Goal: Information Seeking & Learning: Learn about a topic

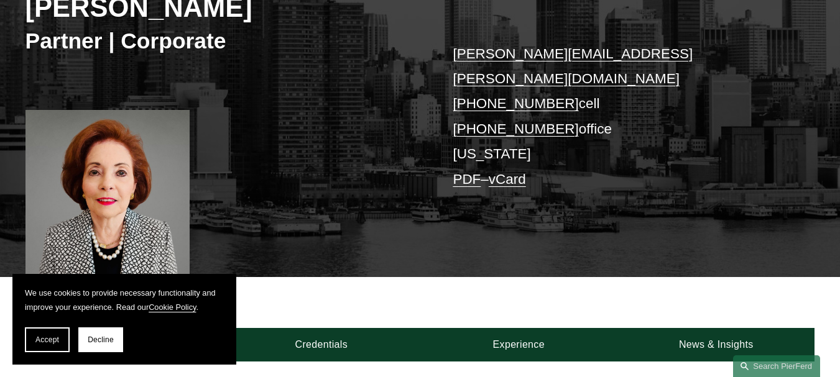
scroll to position [249, 0]
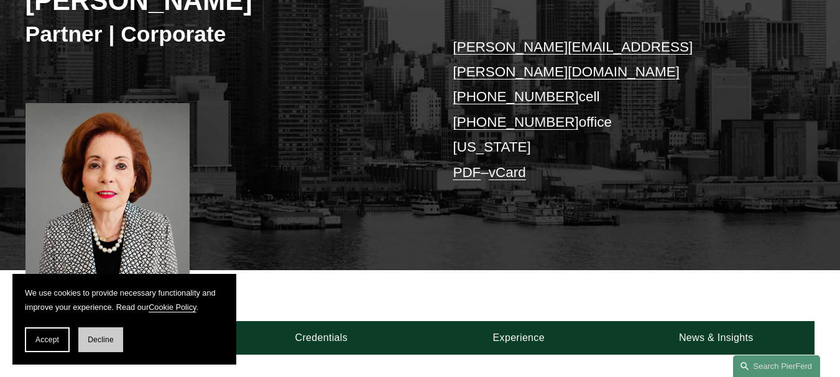
click at [103, 341] on span "Decline" at bounding box center [101, 340] width 26 height 9
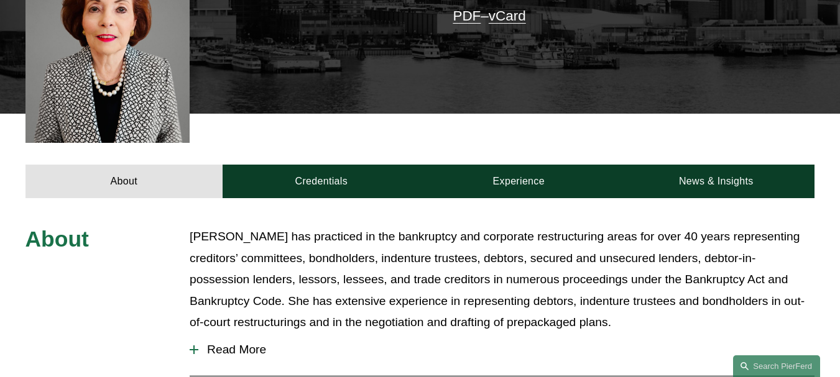
scroll to position [435, 0]
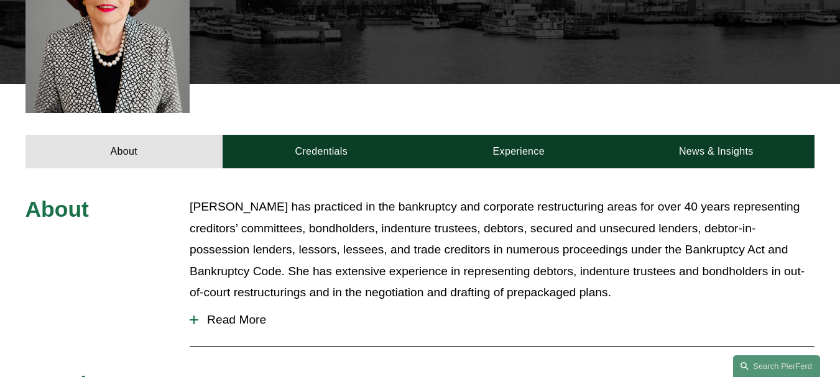
click at [222, 313] on span "Read More" at bounding box center [506, 320] width 616 height 14
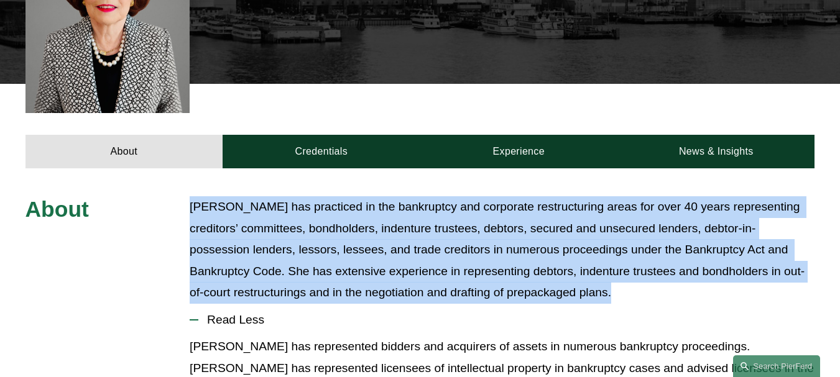
drag, startPoint x: 191, startPoint y: 148, endPoint x: 638, endPoint y: 237, distance: 455.3
click at [638, 237] on p "[PERSON_NAME] has practiced in the bankruptcy and corporate restructuring areas…" at bounding box center [502, 250] width 625 height 108
copy p "[PERSON_NAME] has practiced in the bankruptcy and corporate restructuring areas…"
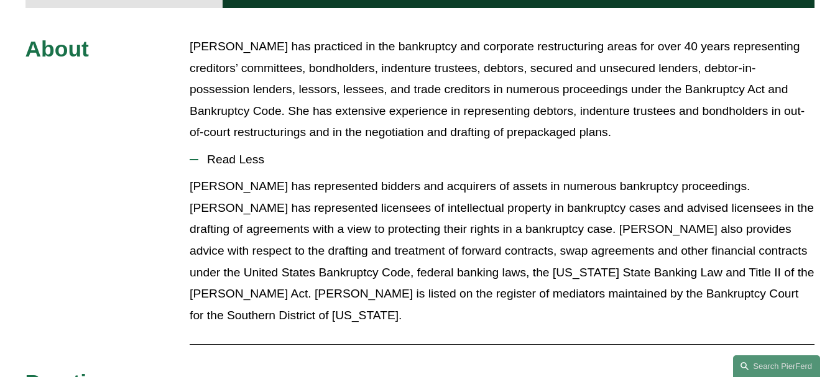
scroll to position [622, 0]
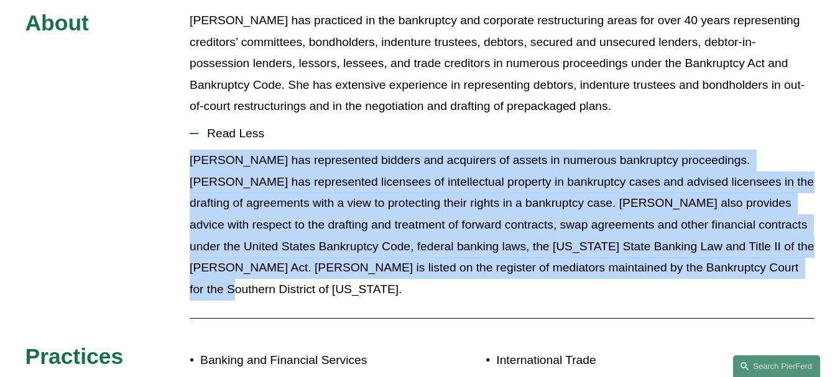
drag, startPoint x: 192, startPoint y: 102, endPoint x: 790, endPoint y: 226, distance: 610.3
click at [790, 226] on p "[PERSON_NAME] has represented bidders and acquirers of assets in numerous bankr…" at bounding box center [502, 225] width 625 height 150
copy p "[PERSON_NAME] has represented bidders and acquirers of assets in numerous bankr…"
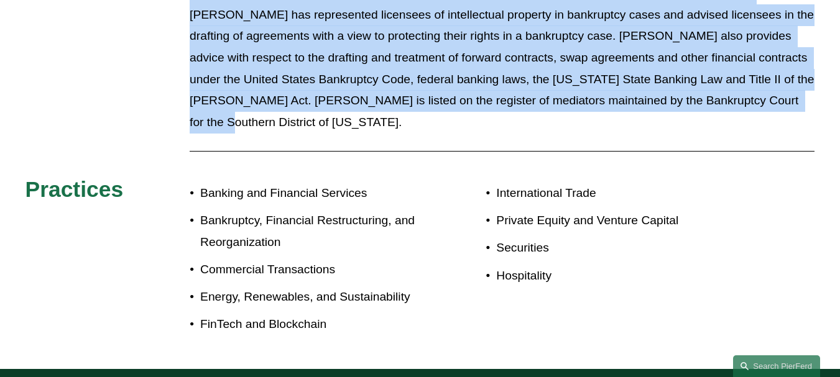
scroll to position [808, 0]
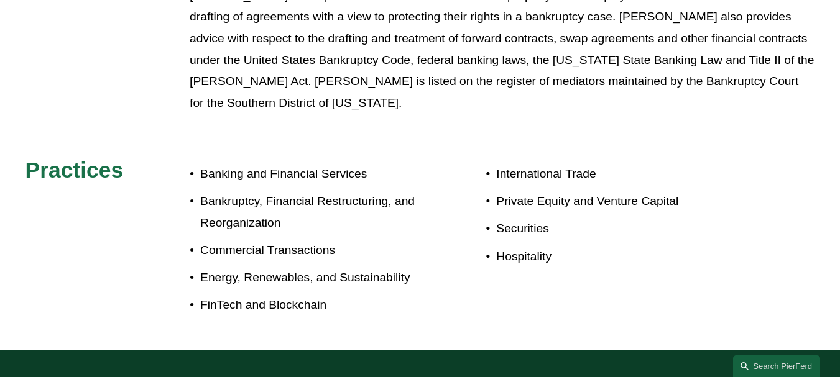
click at [93, 39] on div "About [PERSON_NAME] has practiced in the bankruptcy and corporate restructuring…" at bounding box center [420, 72] width 840 height 499
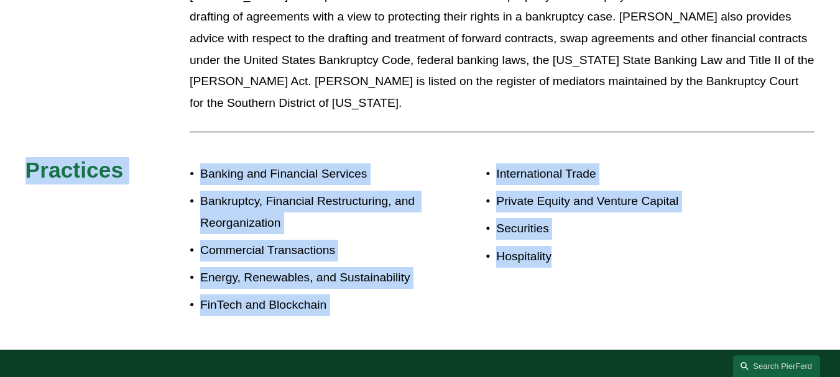
drag, startPoint x: 17, startPoint y: 92, endPoint x: 572, endPoint y: 235, distance: 572.7
click at [572, 235] on div "About [PERSON_NAME] has practiced in the bankruptcy and corporate restructuring…" at bounding box center [420, 72] width 840 height 499
copy div "Practices Banking and Financial Services Bankruptcy, Financial Restructuring, a…"
click at [457, 235] on div "About [PERSON_NAME] has practiced in the bankruptcy and corporate restructuring…" at bounding box center [420, 72] width 840 height 499
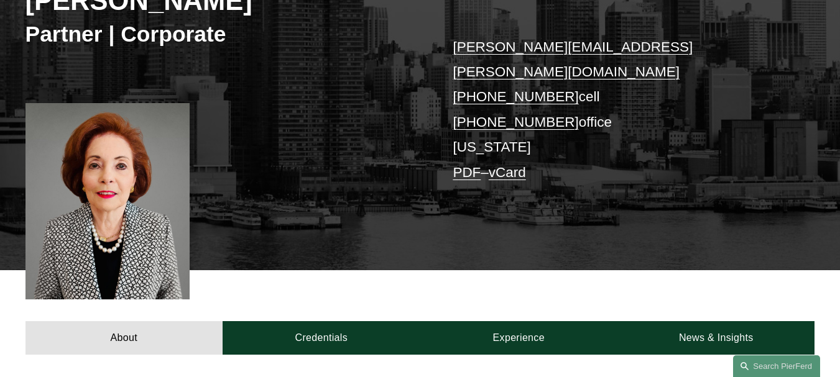
scroll to position [311, 0]
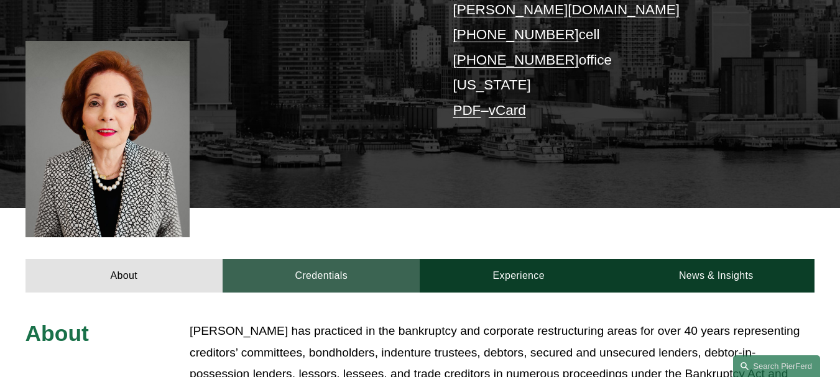
click at [324, 259] on link "Credentials" at bounding box center [321, 276] width 197 height 34
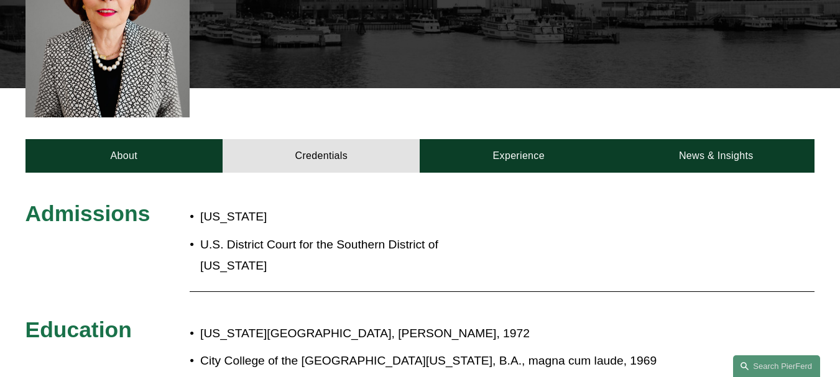
scroll to position [435, 0]
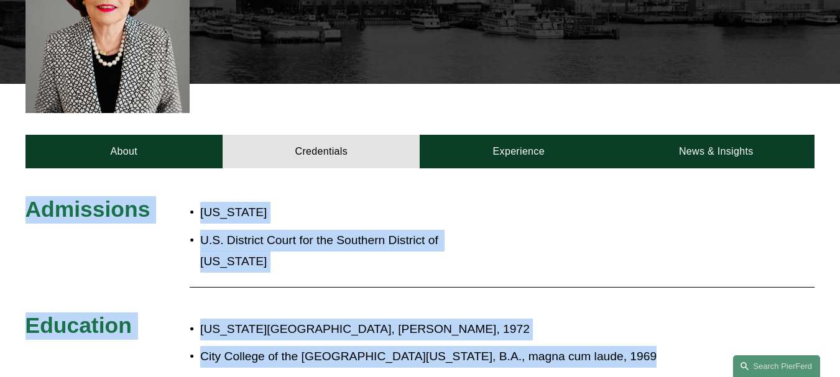
drag, startPoint x: 24, startPoint y: 149, endPoint x: 566, endPoint y: 333, distance: 572.3
click at [566, 333] on div "Admissions [US_STATE] U.S. District Court for the Southern District of [US_STAT…" at bounding box center [420, 371] width 840 height 350
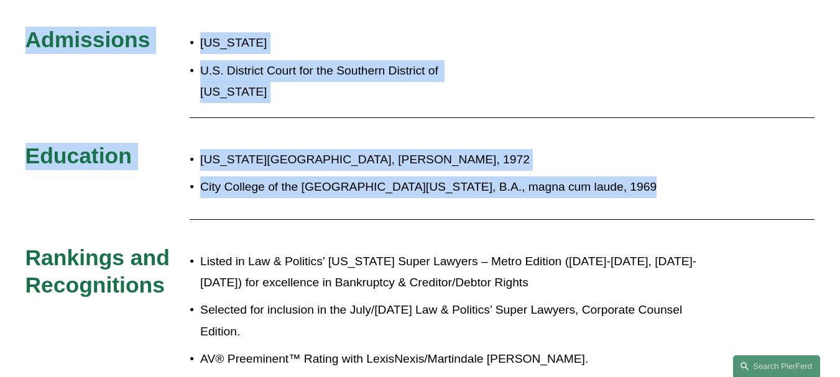
scroll to position [622, 0]
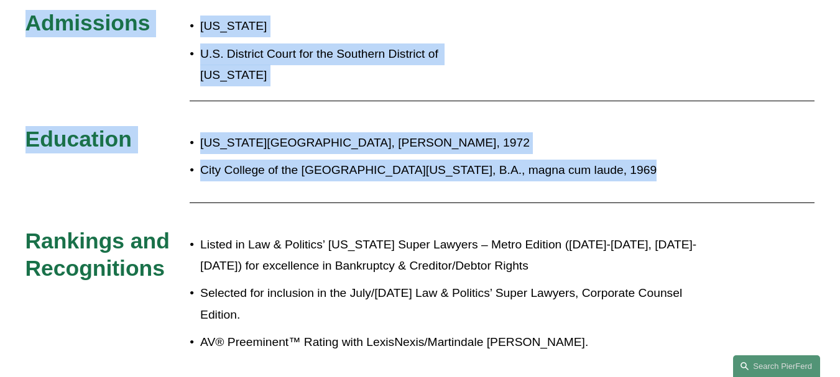
copy div "Admissions [US_STATE] U.S. District Court for the Southern District of [US_STAT…"
click at [162, 138] on div "Admissions [US_STATE] U.S. District Court for the Southern District of [US_STAT…" at bounding box center [420, 185] width 840 height 350
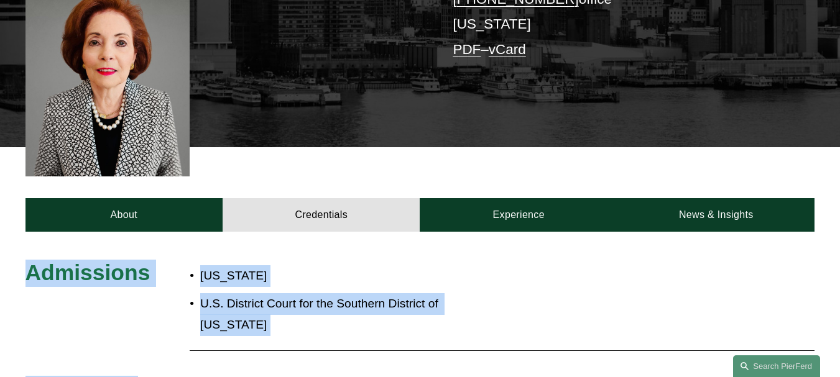
scroll to position [373, 0]
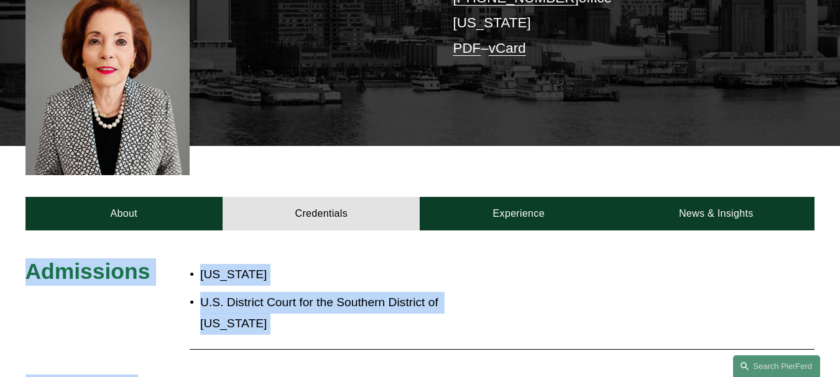
click at [364, 264] on p "[US_STATE]" at bounding box center [342, 275] width 285 height 22
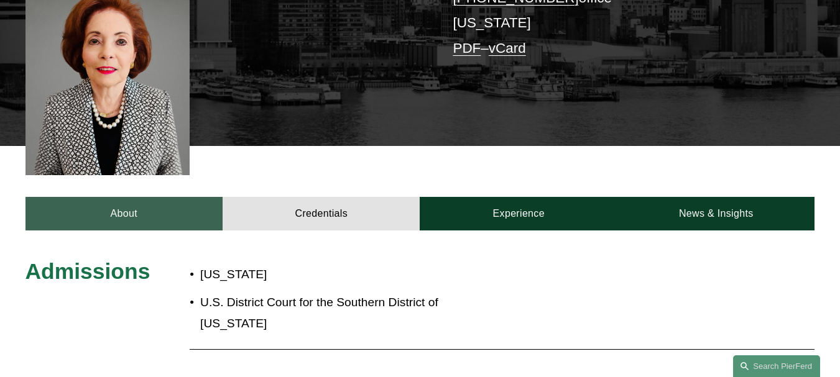
click at [188, 197] on link "About" at bounding box center [123, 214] width 197 height 34
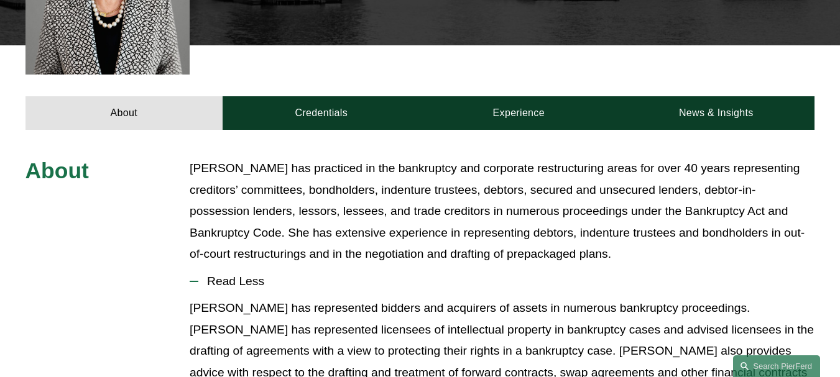
scroll to position [497, 0]
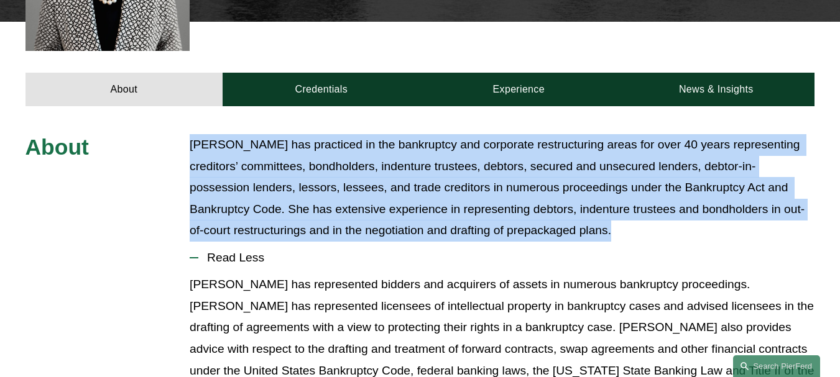
drag, startPoint x: 190, startPoint y: 85, endPoint x: 618, endPoint y: 182, distance: 439.2
click at [618, 182] on p "[PERSON_NAME] has practiced in the bankruptcy and corporate restructuring areas…" at bounding box center [502, 188] width 625 height 108
copy p "[PERSON_NAME] has practiced in the bankruptcy and corporate restructuring areas…"
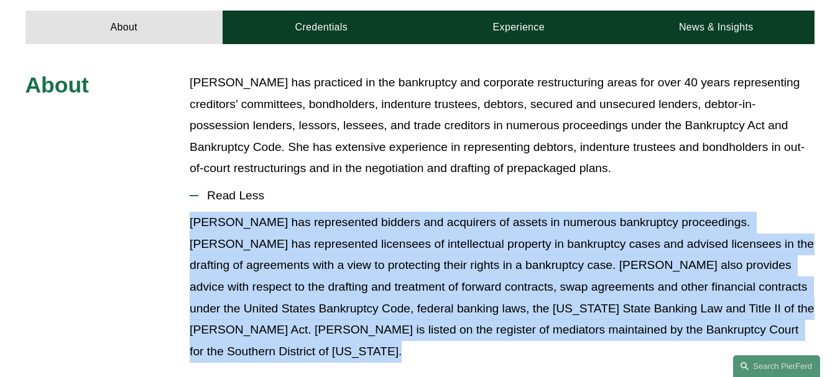
drag, startPoint x: 197, startPoint y: 172, endPoint x: 765, endPoint y: 316, distance: 585.7
click at [765, 316] on div "About [PERSON_NAME] has practiced in the bankruptcy and corporate restructuring…" at bounding box center [420, 321] width 840 height 499
copy div "[PERSON_NAME] has represented bidders and acquirers of assets in numerous bankr…"
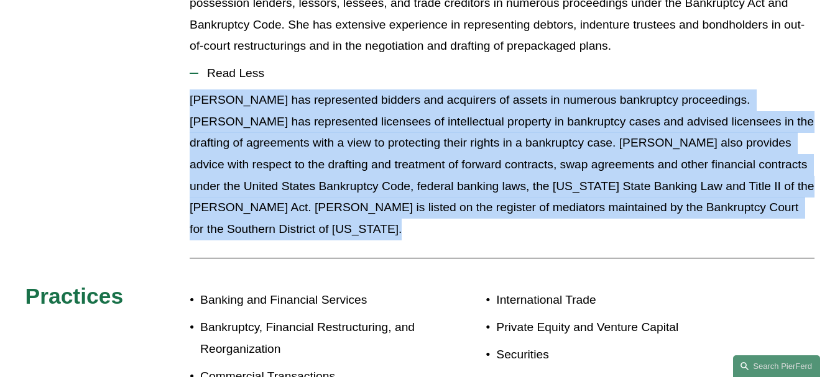
scroll to position [684, 0]
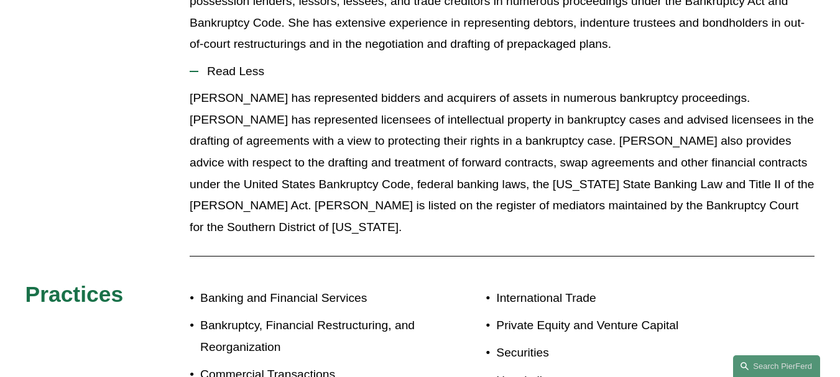
click at [131, 154] on div "About [PERSON_NAME] has practiced in the bankruptcy and corporate restructuring…" at bounding box center [420, 197] width 840 height 499
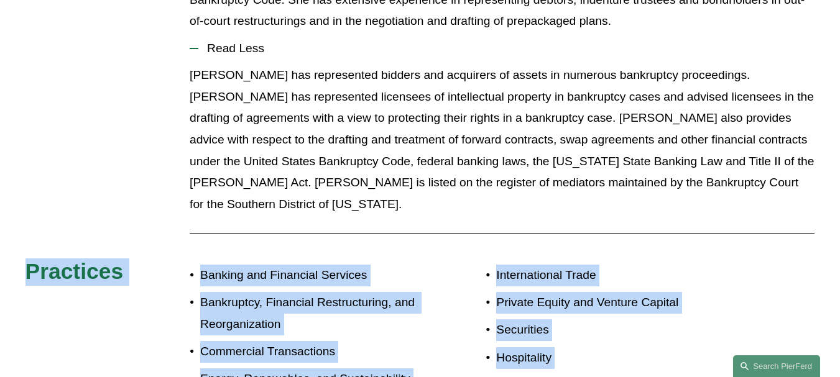
scroll to position [737, 0]
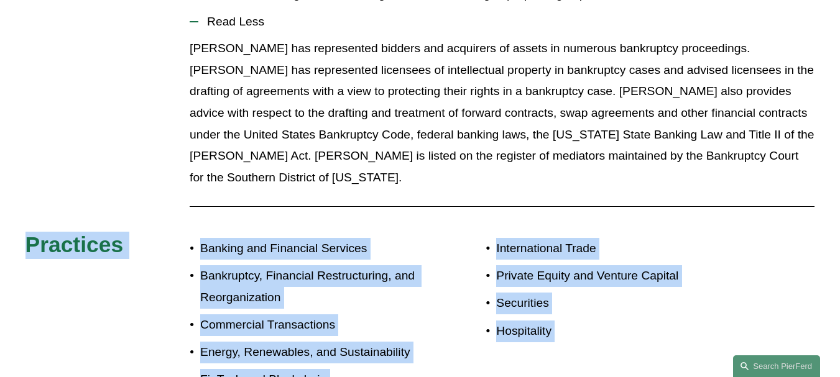
drag, startPoint x: 23, startPoint y: 214, endPoint x: 562, endPoint y: 368, distance: 560.5
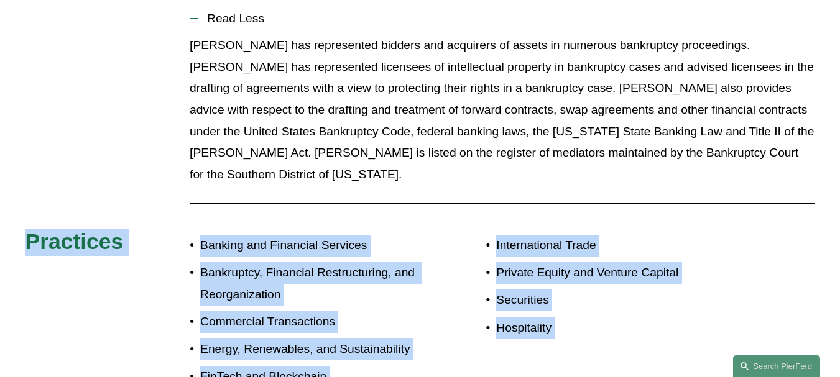
copy div "Loremipsu Dolorsi ame Consectet Adipisci Elitseddoe, Temporinc Utlaboreetdol, m…"
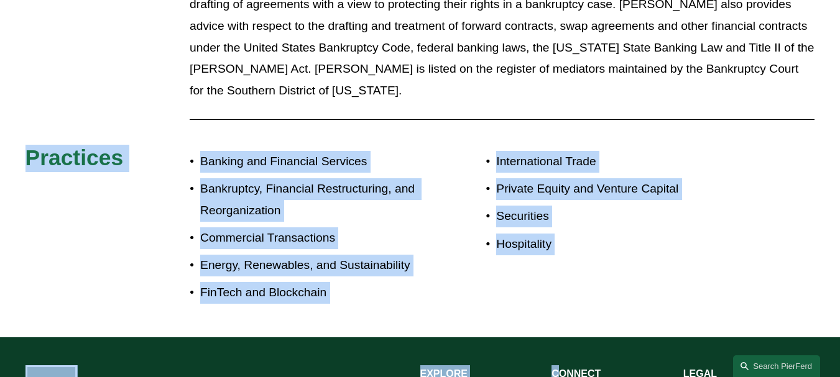
scroll to position [861, 0]
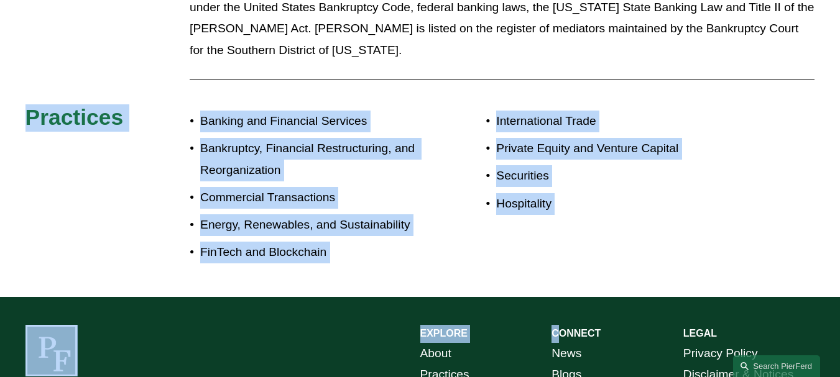
click at [144, 141] on div "About [PERSON_NAME] has practiced in the bankruptcy and corporate restructuring…" at bounding box center [420, 20] width 840 height 499
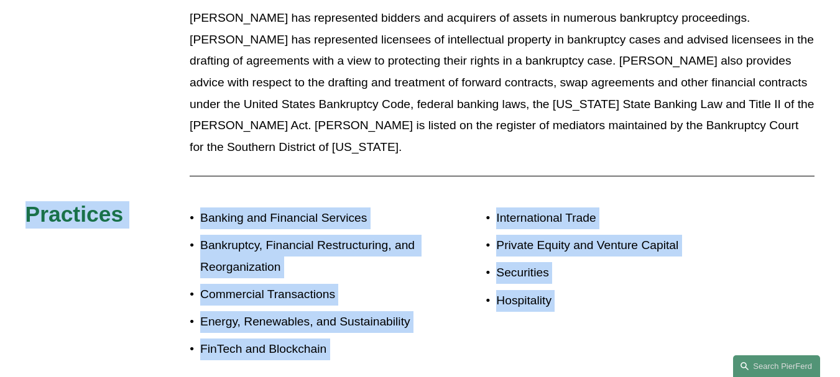
scroll to position [612, 0]
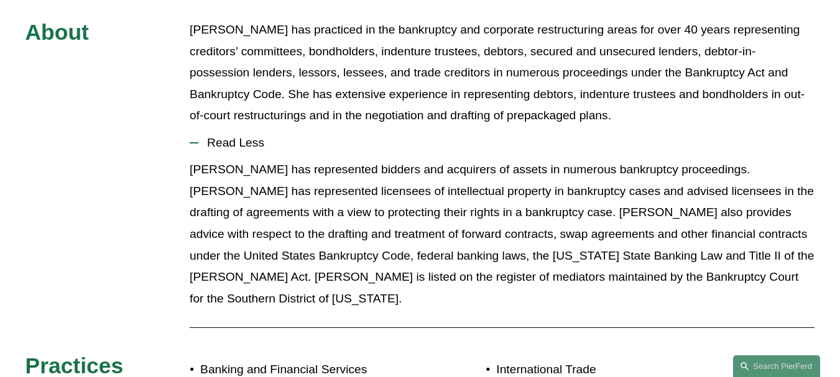
click at [801, 270] on div "About [PERSON_NAME] has practiced in the bankruptcy and corporate restructuring…" at bounding box center [420, 268] width 840 height 499
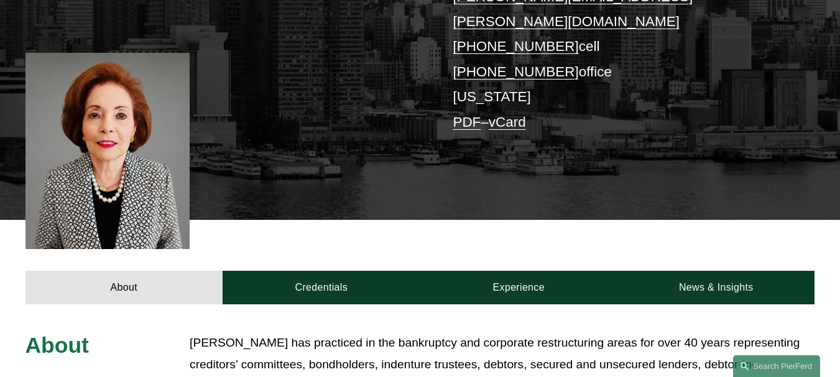
scroll to position [302, 0]
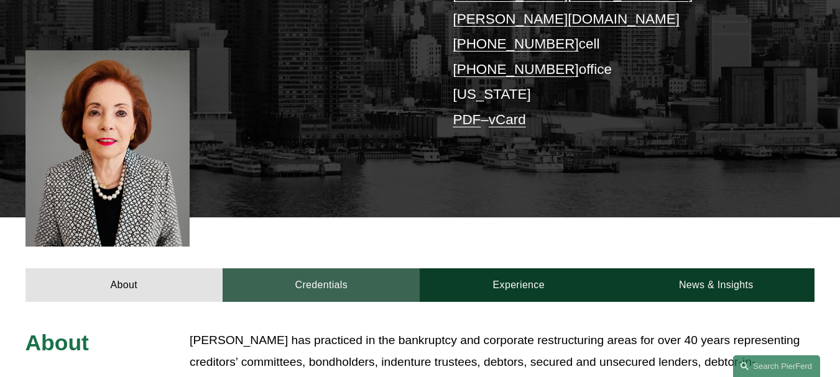
click at [323, 269] on link "Credentials" at bounding box center [321, 286] width 197 height 34
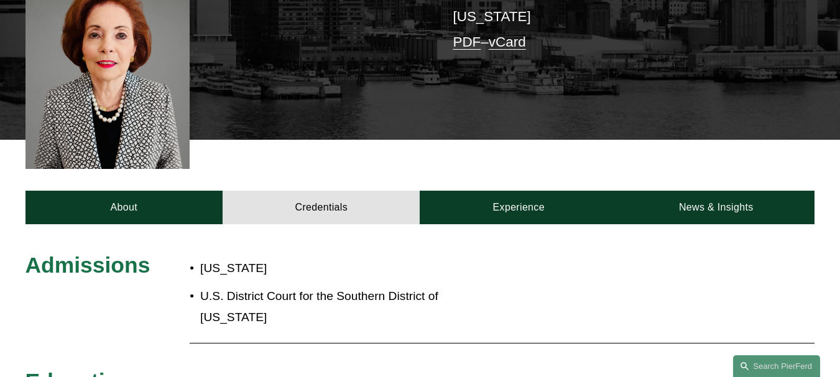
scroll to position [426, 0]
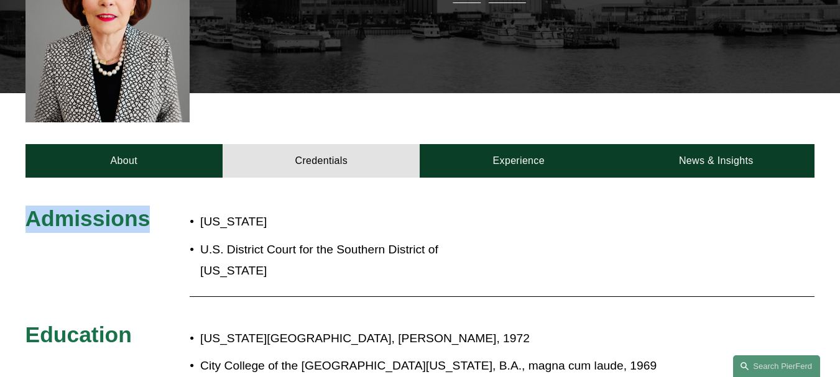
drag, startPoint x: 22, startPoint y: 152, endPoint x: 155, endPoint y: 136, distance: 133.4
click at [155, 178] on div "Admissions [US_STATE] U.S. District Court for the Southern District of [US_STAT…" at bounding box center [420, 380] width 840 height 405
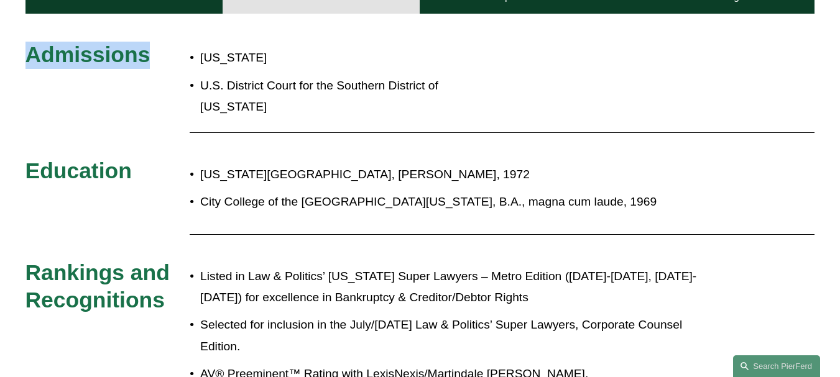
scroll to position [612, 0]
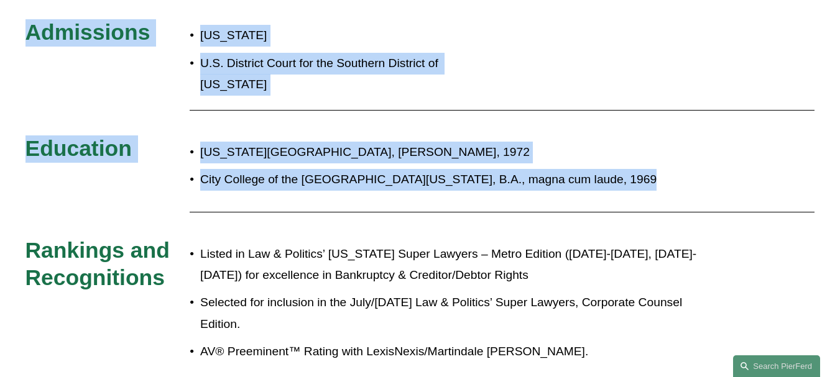
click at [631, 169] on p "City College of the [GEOGRAPHIC_DATA][US_STATE], B.A., magna cum laude, 1969" at bounding box center [458, 180] width 516 height 22
copy div "Admissions [US_STATE] U.S. District Court for the Southern District of [US_STAT…"
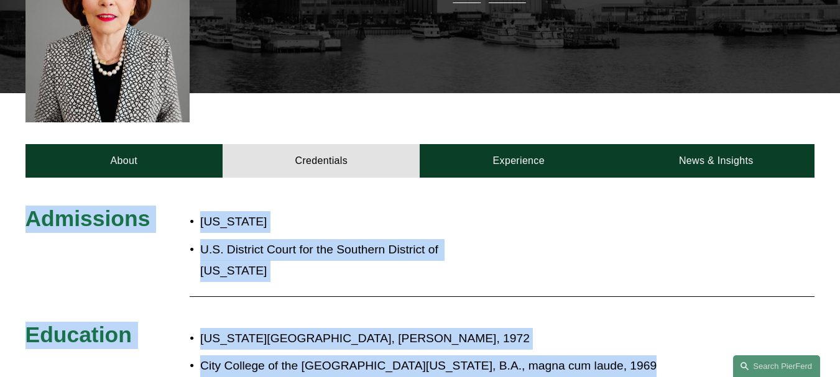
click at [667, 207] on div "Admissions [US_STATE] U.S. District Court for the Southern District of [US_STAT…" at bounding box center [420, 381] width 840 height 350
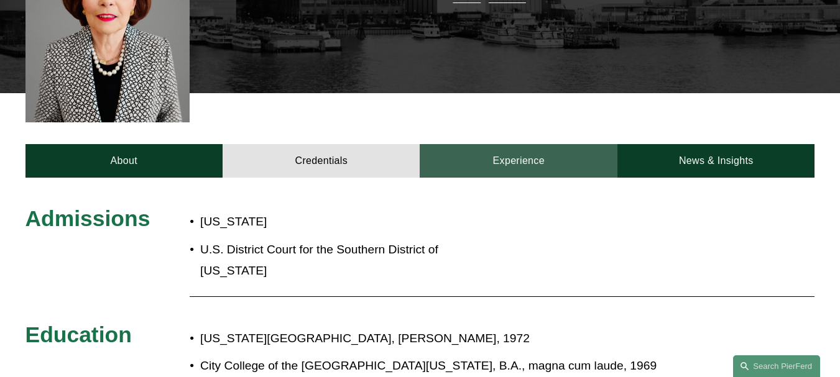
click at [523, 144] on link "Experience" at bounding box center [519, 161] width 198 height 34
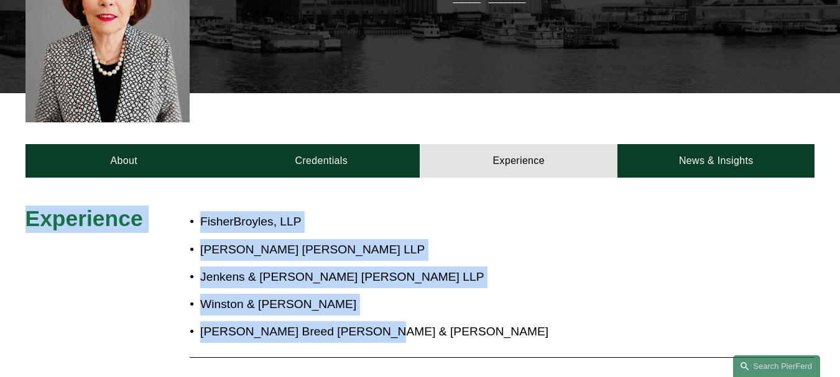
drag, startPoint x: 21, startPoint y: 165, endPoint x: 421, endPoint y: 290, distance: 419.4
copy div "Experience FisherBroyles, LLP [PERSON_NAME] [PERSON_NAME] LLP [PERSON_NAME] & […"
click at [482, 294] on p "Winston & [PERSON_NAME]" at bounding box center [458, 305] width 516 height 22
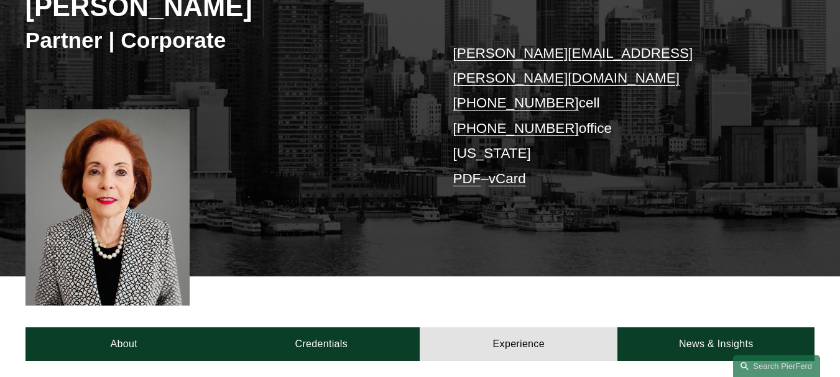
scroll to position [272, 0]
